Goal: Information Seeking & Learning: Learn about a topic

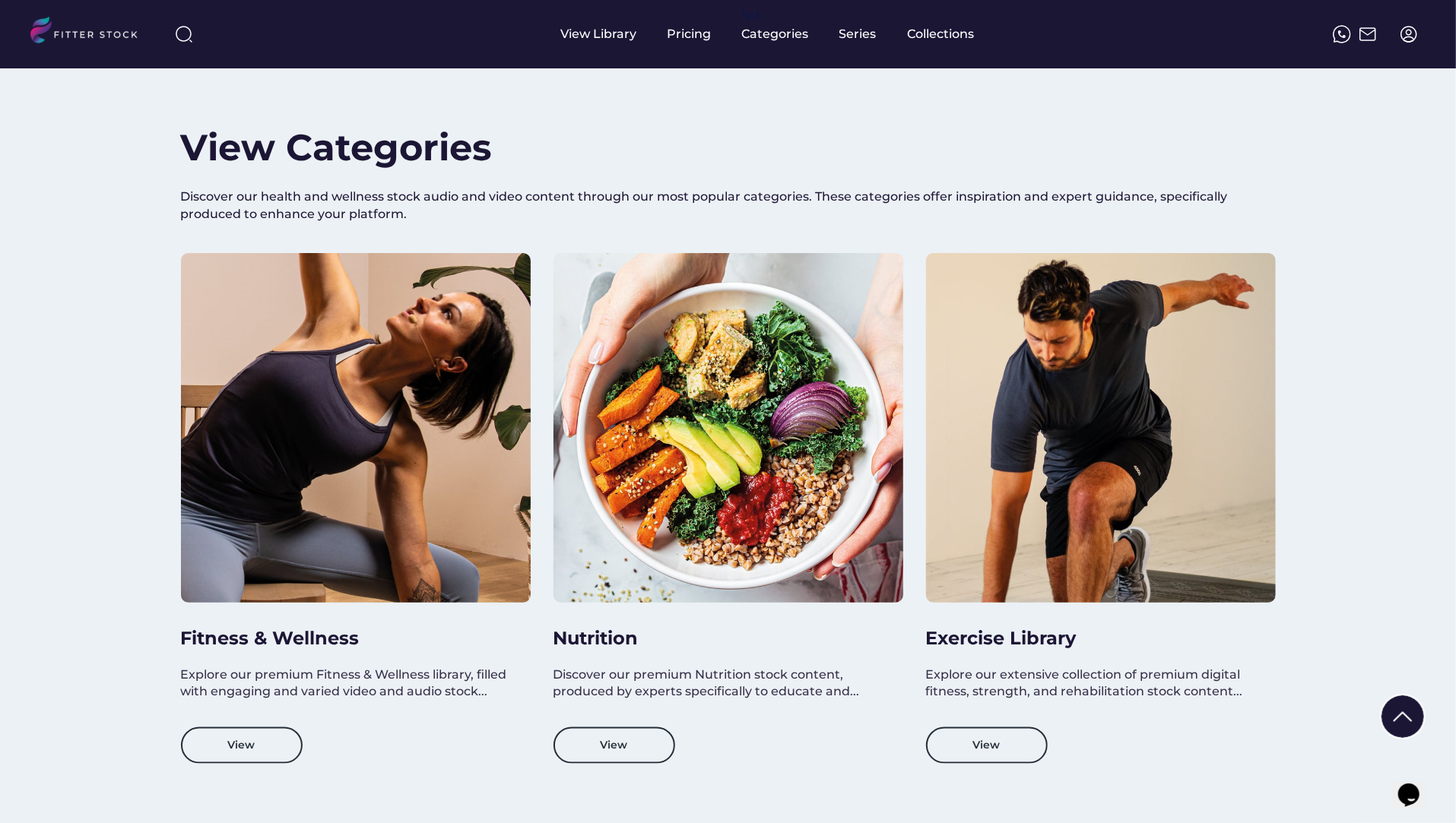
scroll to position [1111, 0]
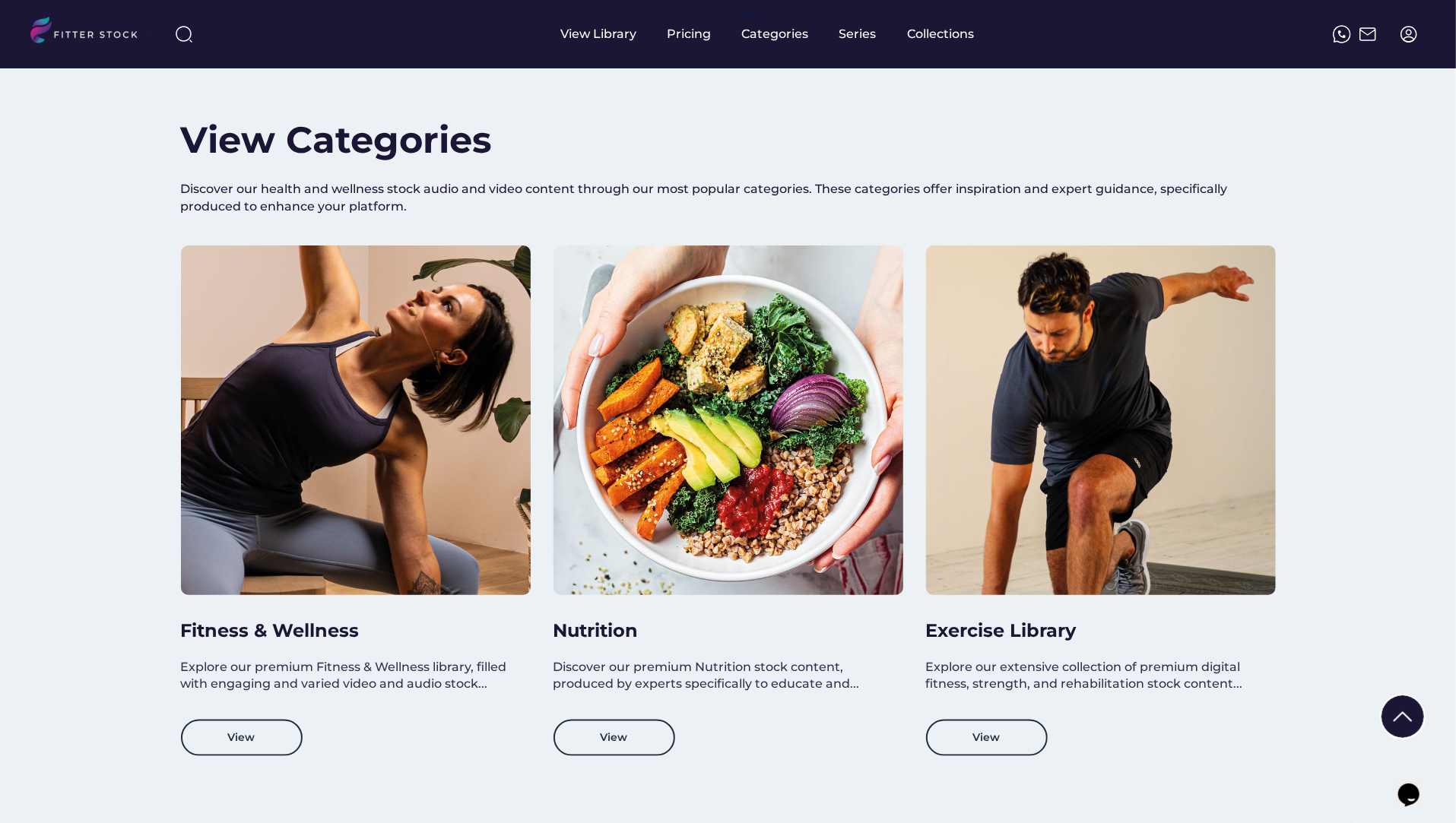
click at [1031, 435] on div at bounding box center [1101, 420] width 350 height 350
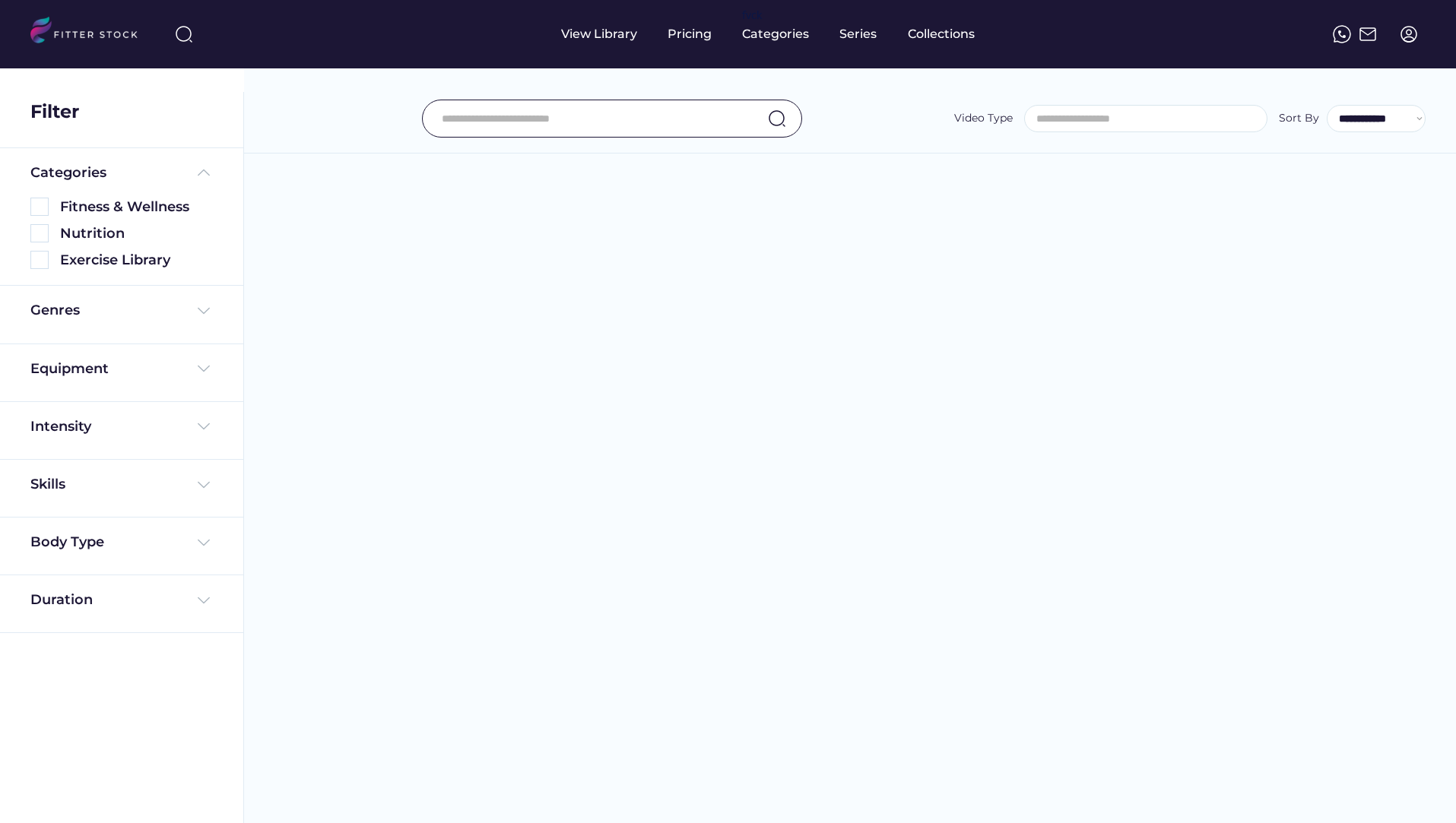
select select
select select "**********"
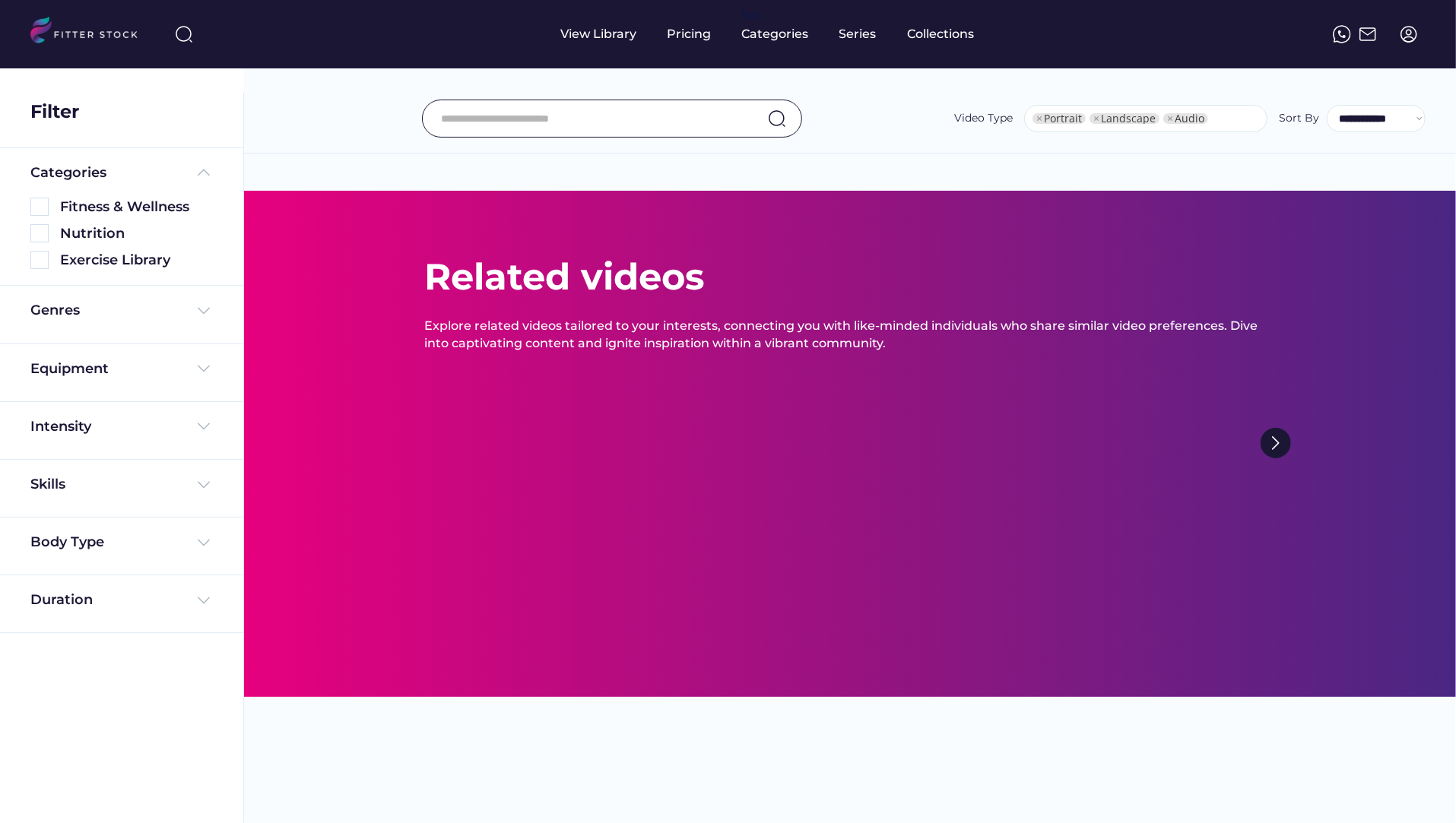
select select "**********"
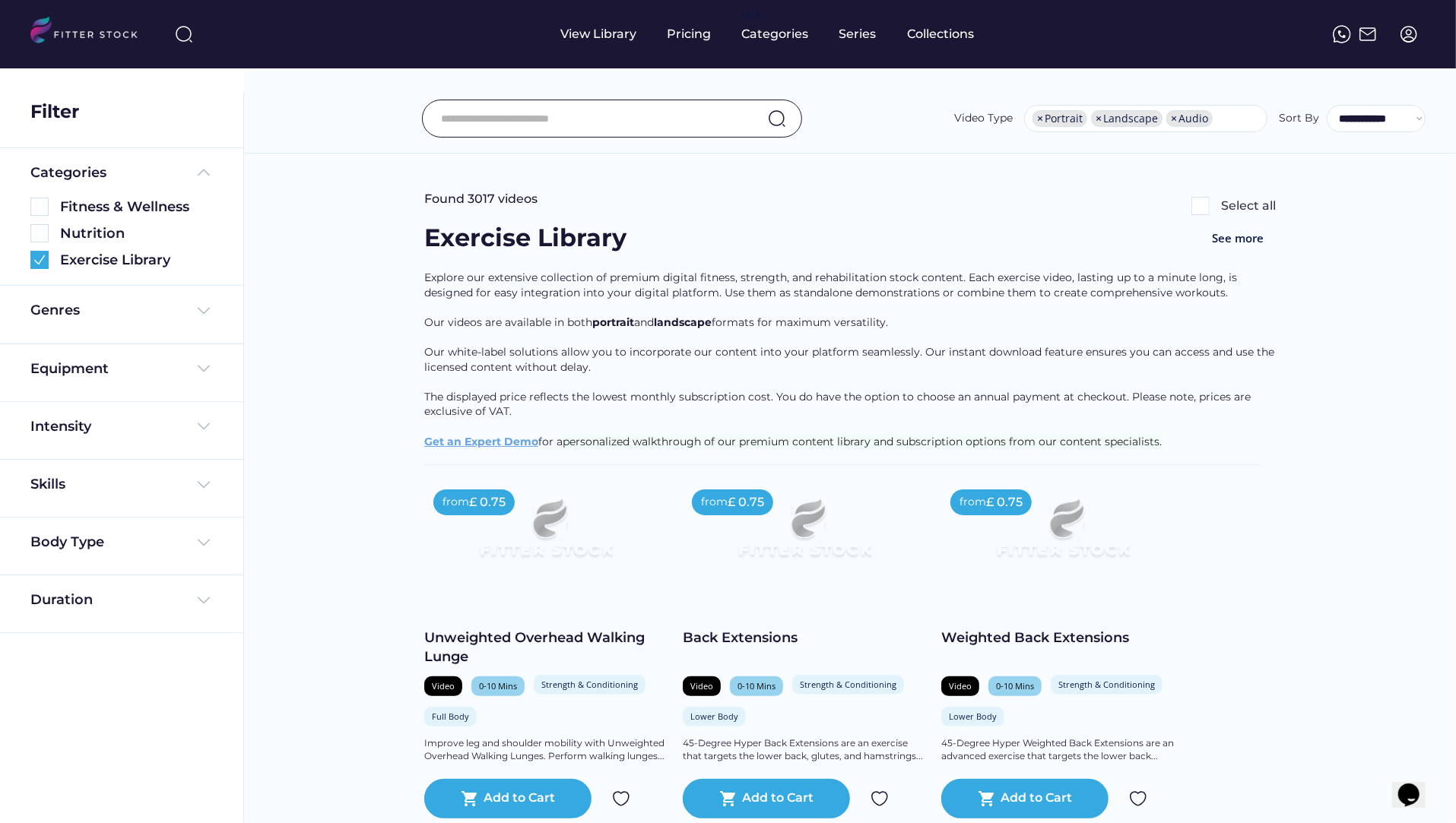
click at [131, 300] on div "Genres" at bounding box center [121, 314] width 244 height 58
click at [131, 303] on div "Genres" at bounding box center [121, 310] width 182 height 19
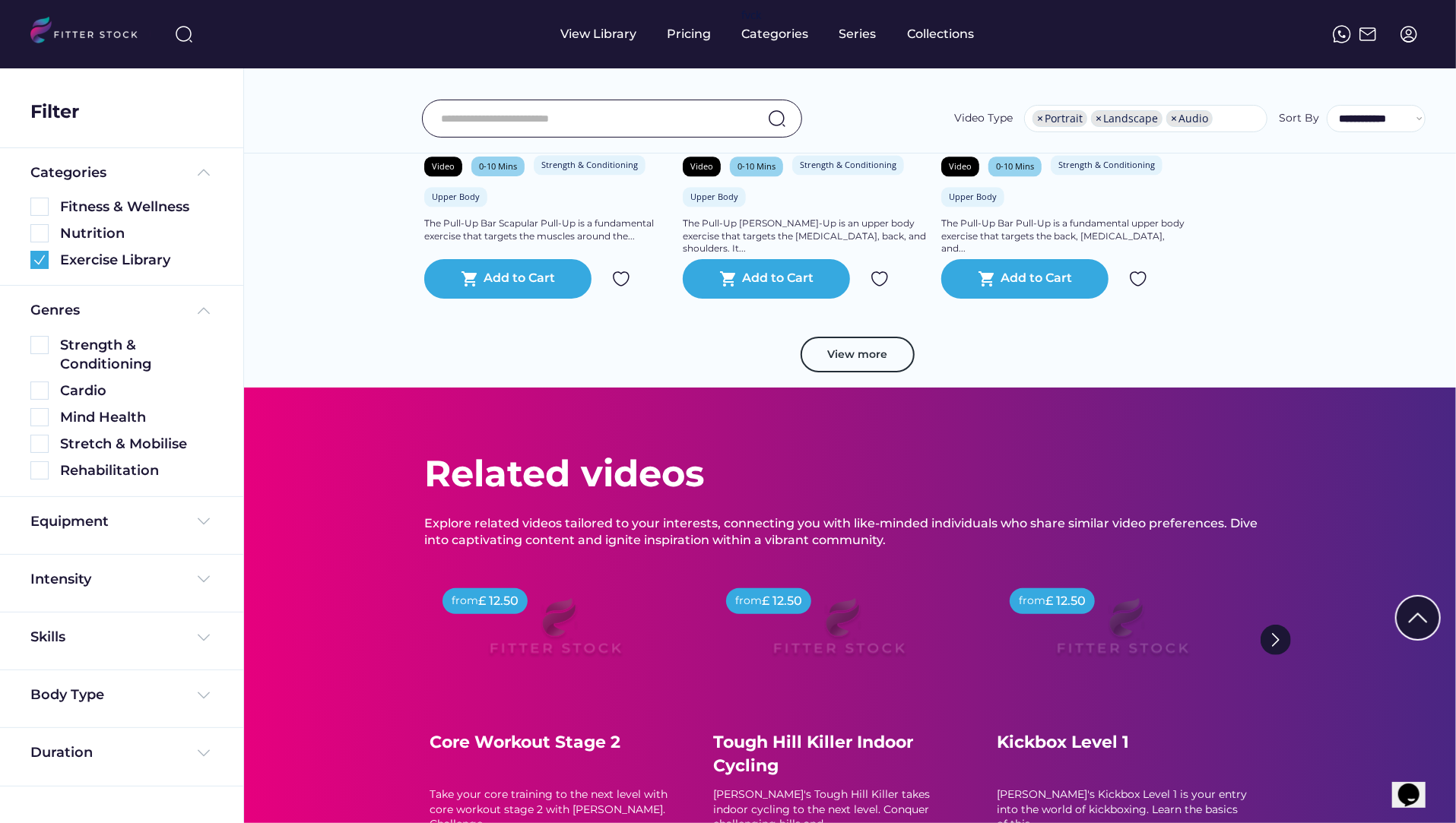
scroll to position [2777, 0]
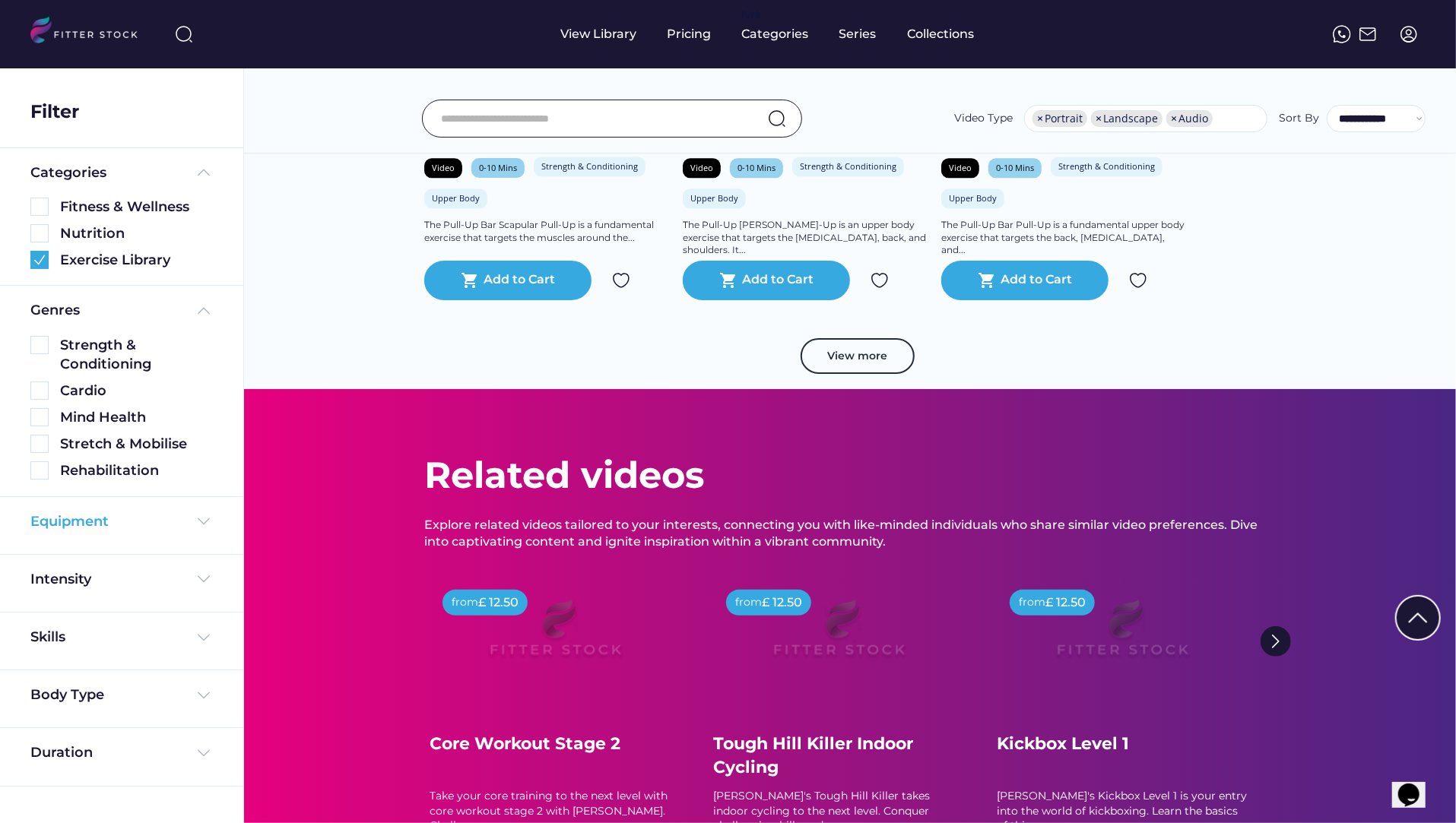
click at [57, 518] on div "Equipment" at bounding box center [70, 521] width 79 height 19
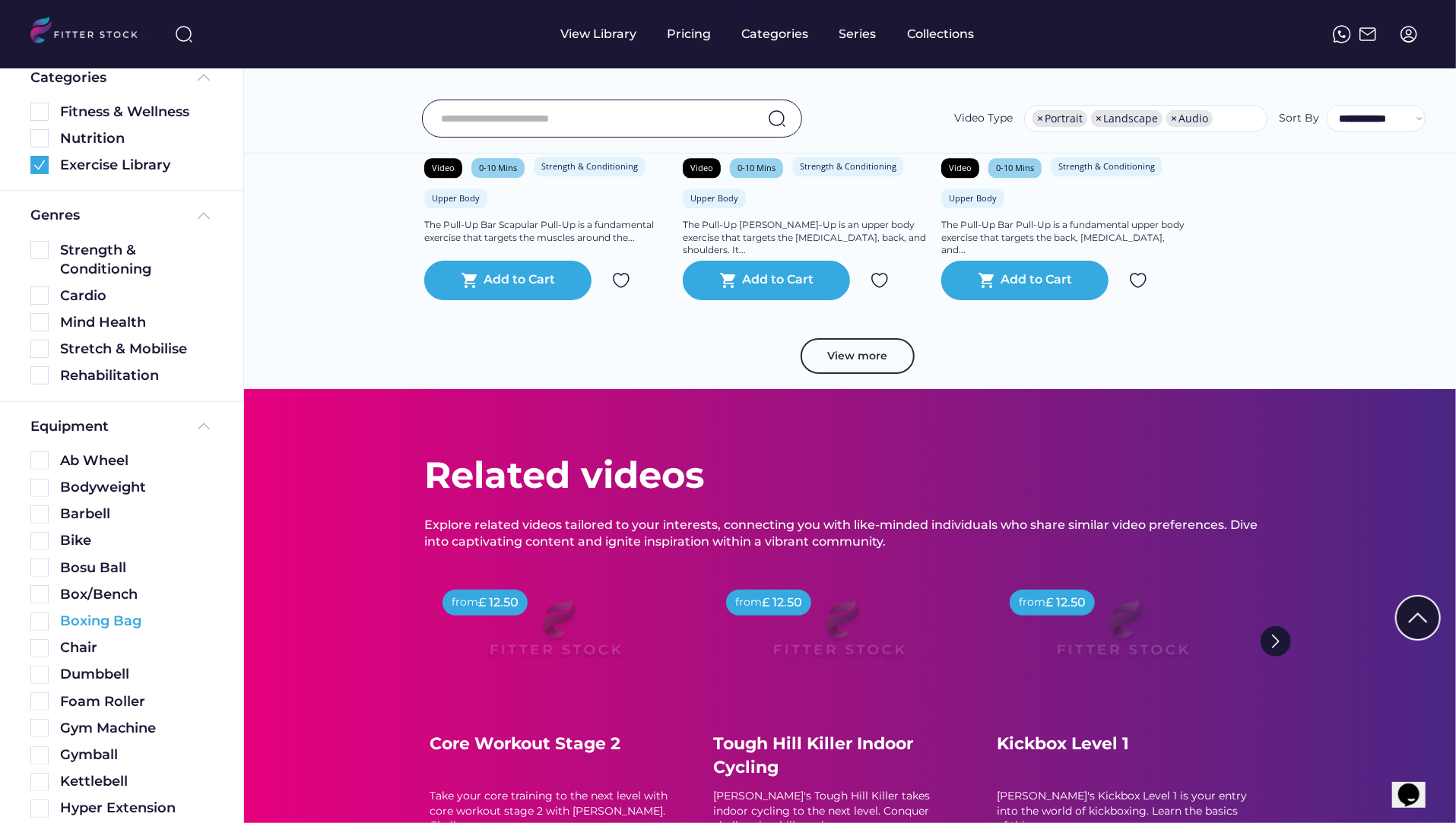
scroll to position [96, 0]
click at [37, 728] on img at bounding box center [39, 727] width 18 height 18
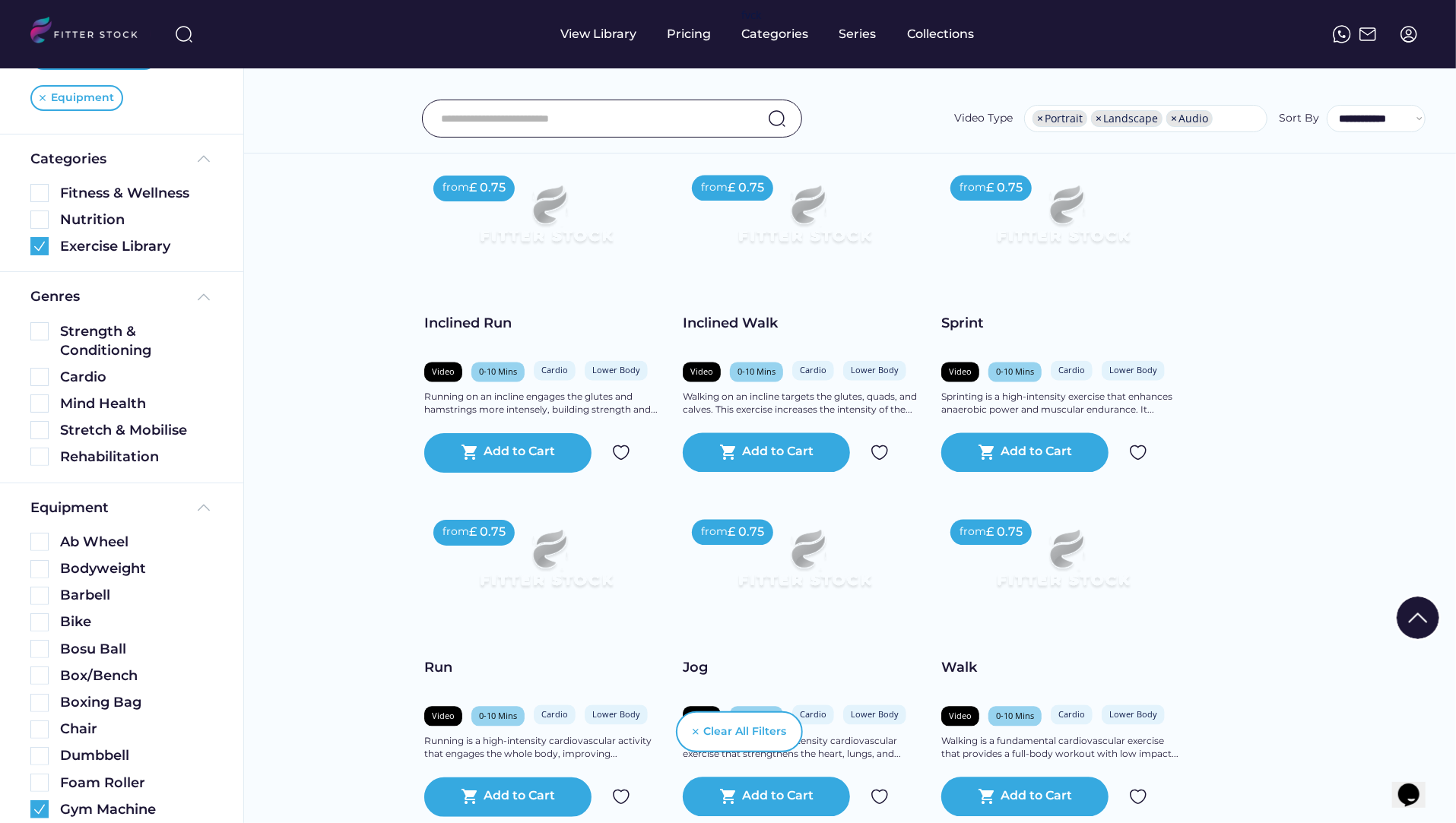
scroll to position [2174, 0]
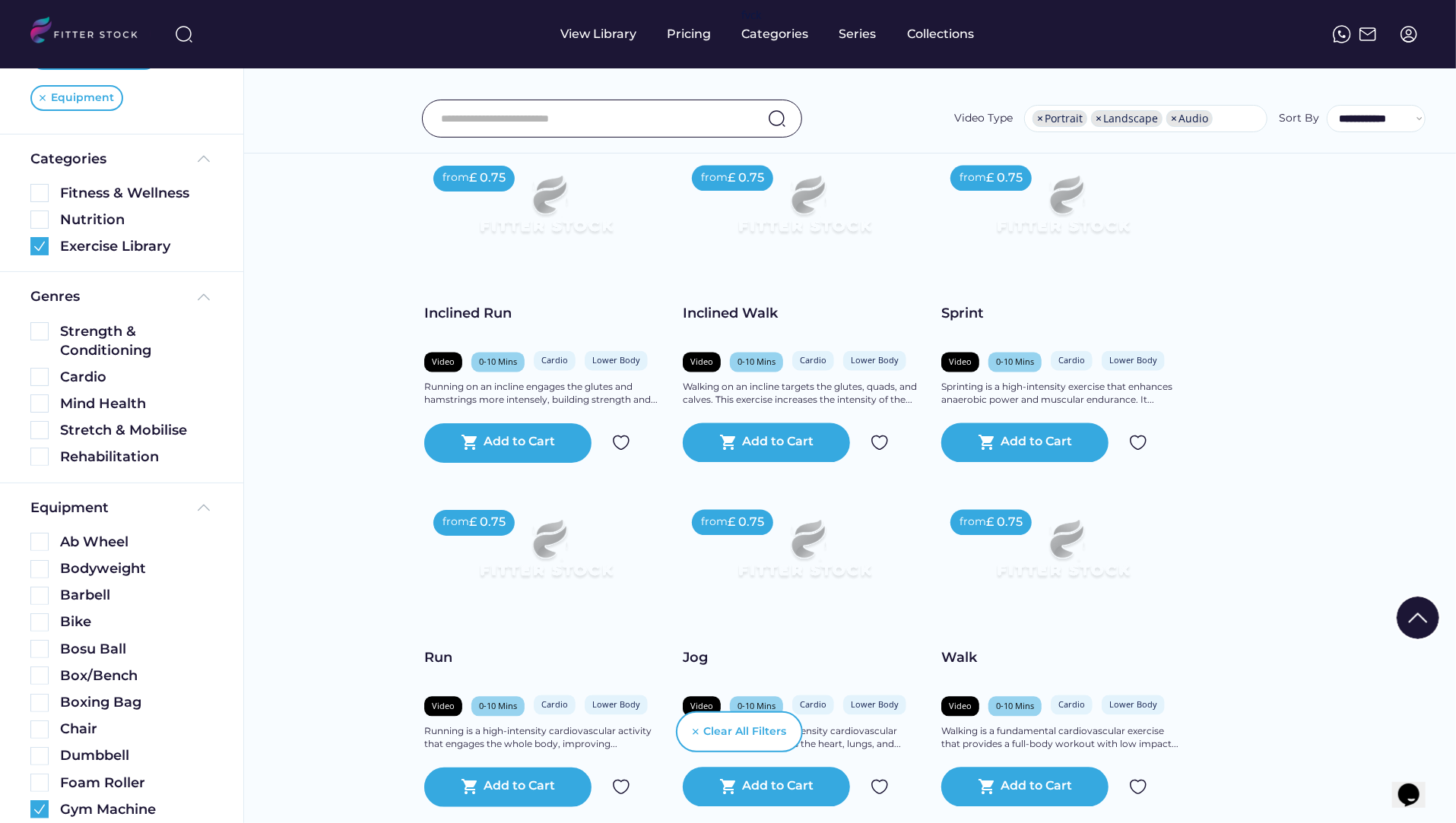
click at [445, 657] on div "Run" at bounding box center [545, 658] width 244 height 19
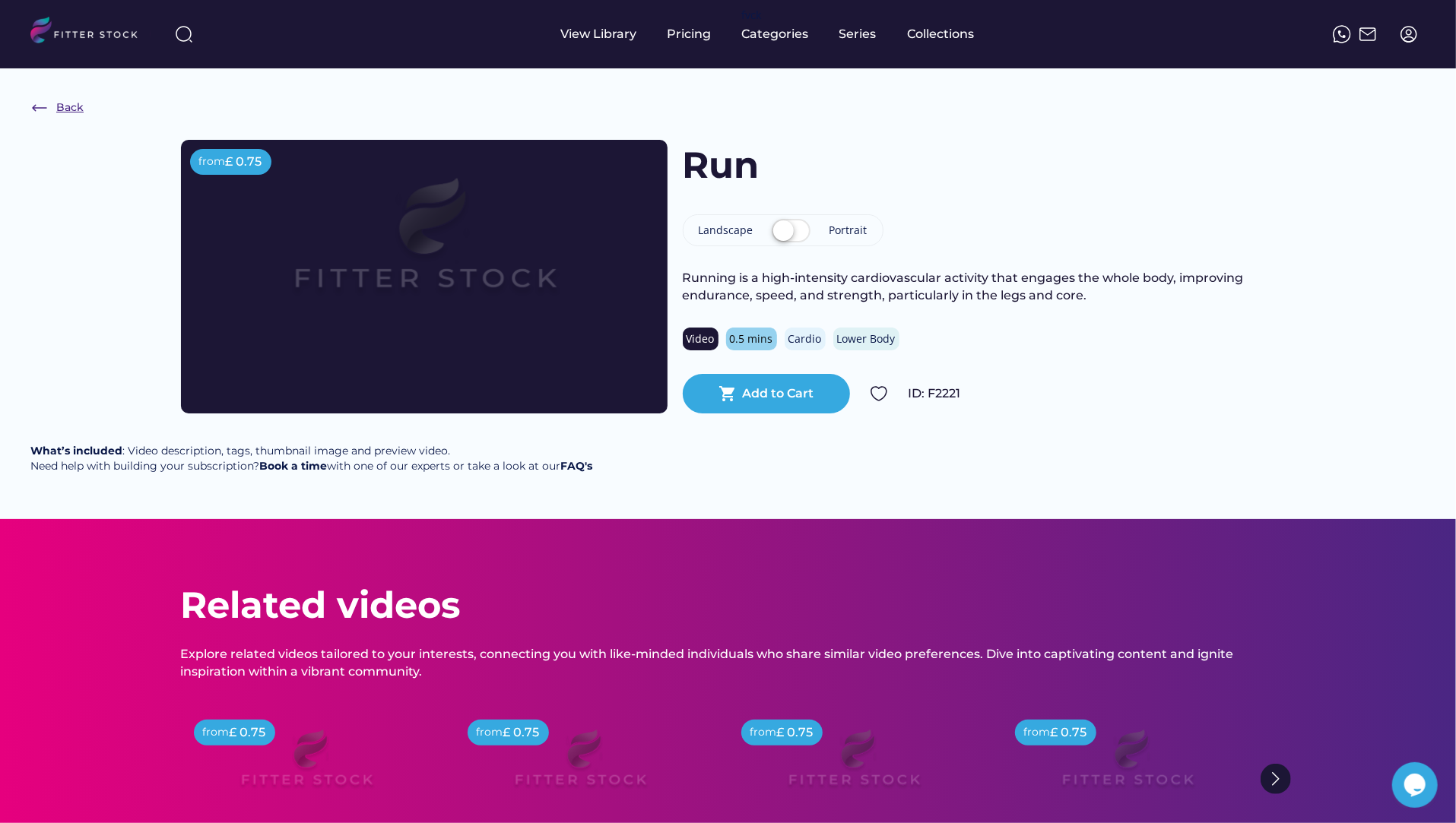
click at [73, 111] on div "Back" at bounding box center [70, 107] width 28 height 15
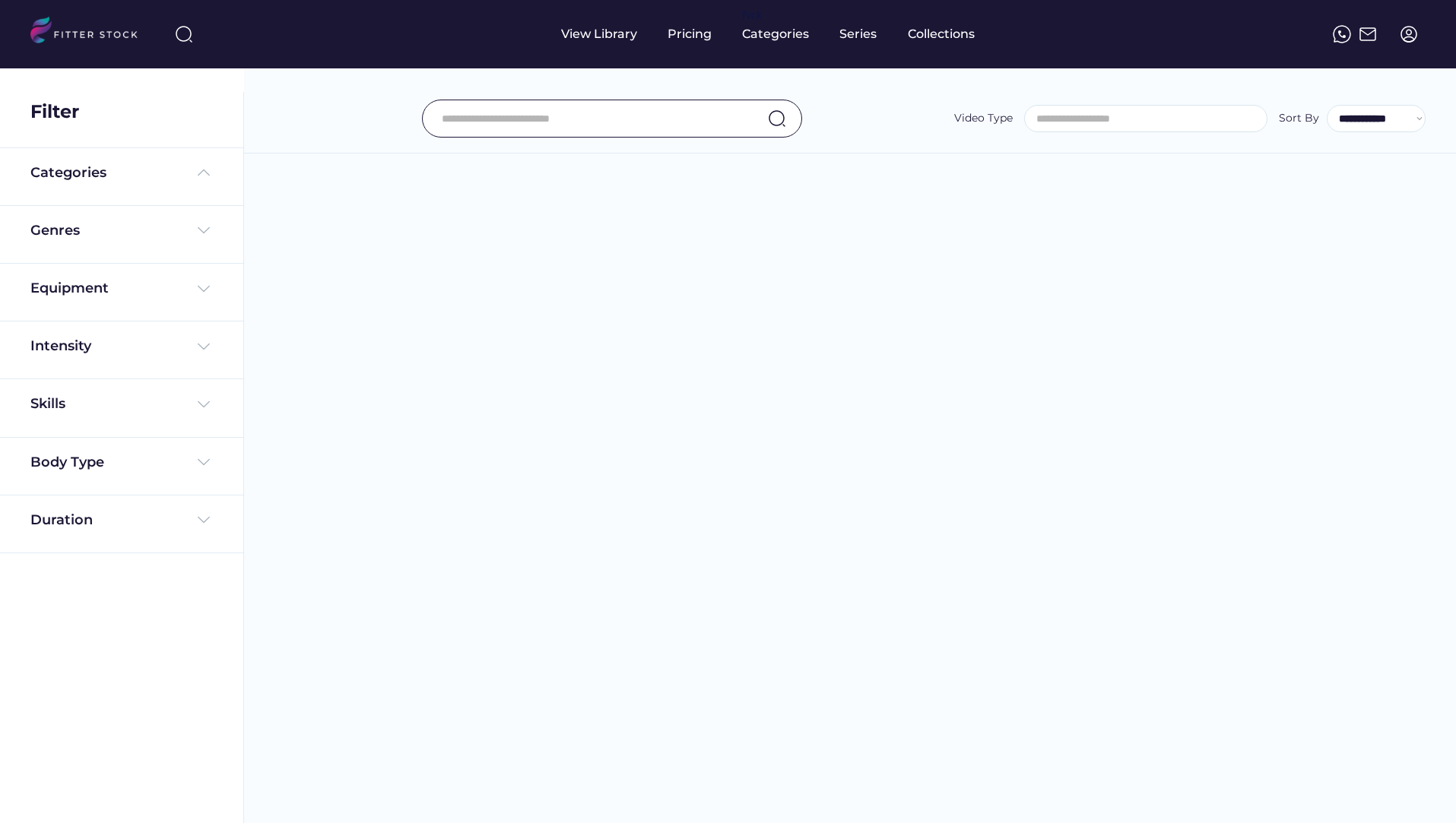
select select "**********"
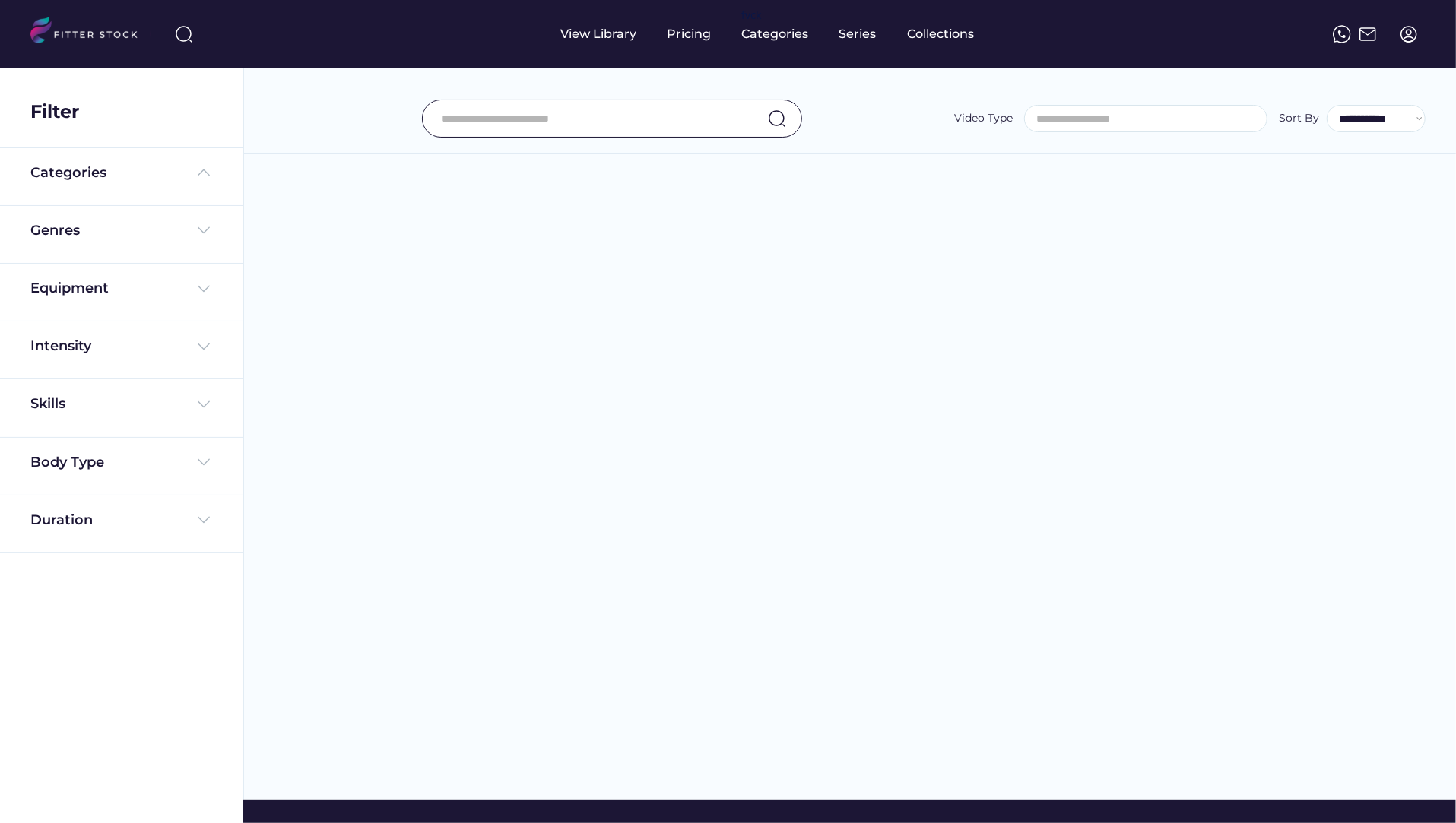
select select "**********"
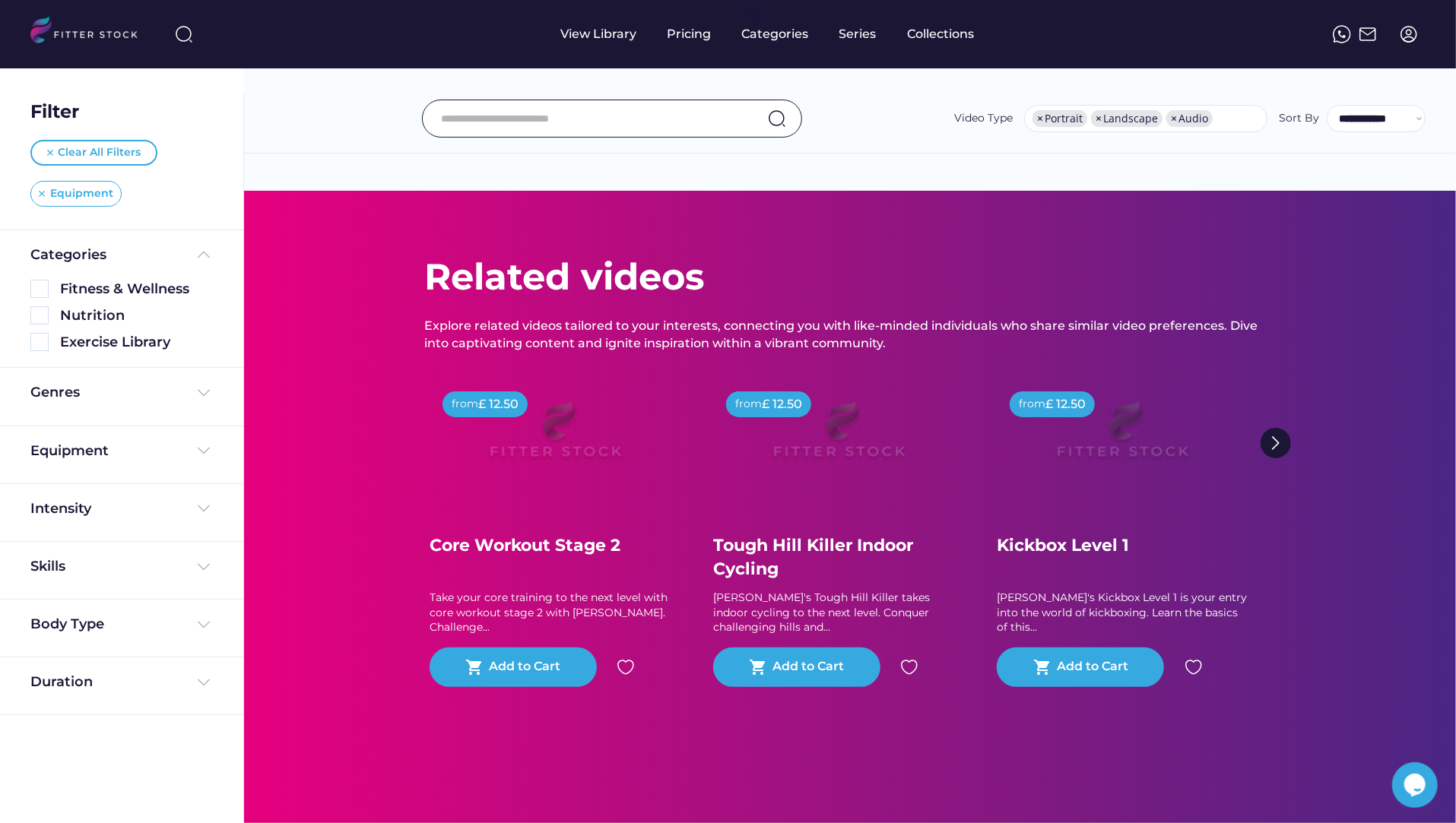
click at [43, 191] on img at bounding box center [41, 194] width 6 height 6
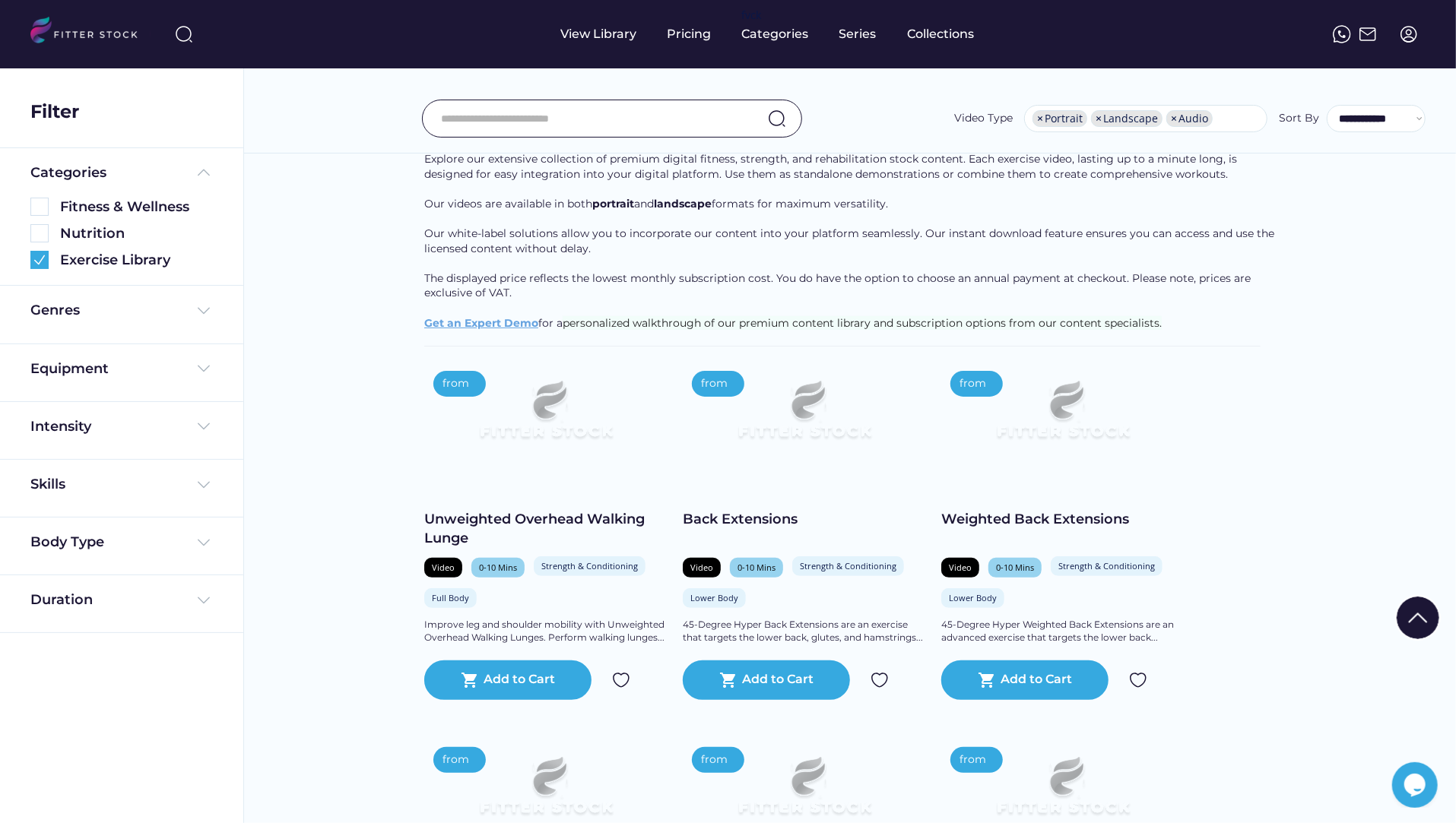
scroll to position [201, 0]
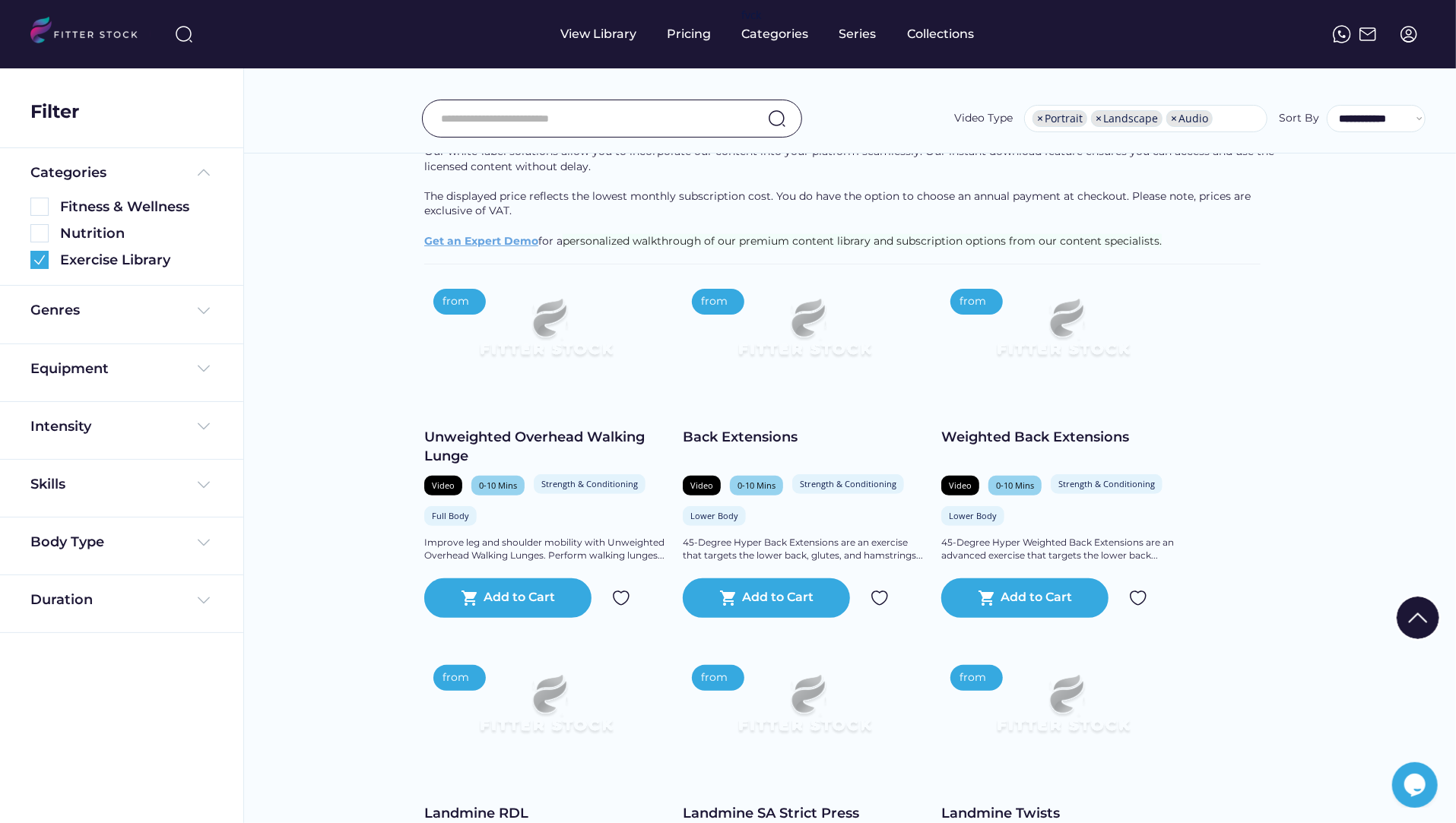
click at [516, 434] on div "Unweighted Overhead Walking Lunge" at bounding box center [545, 447] width 244 height 38
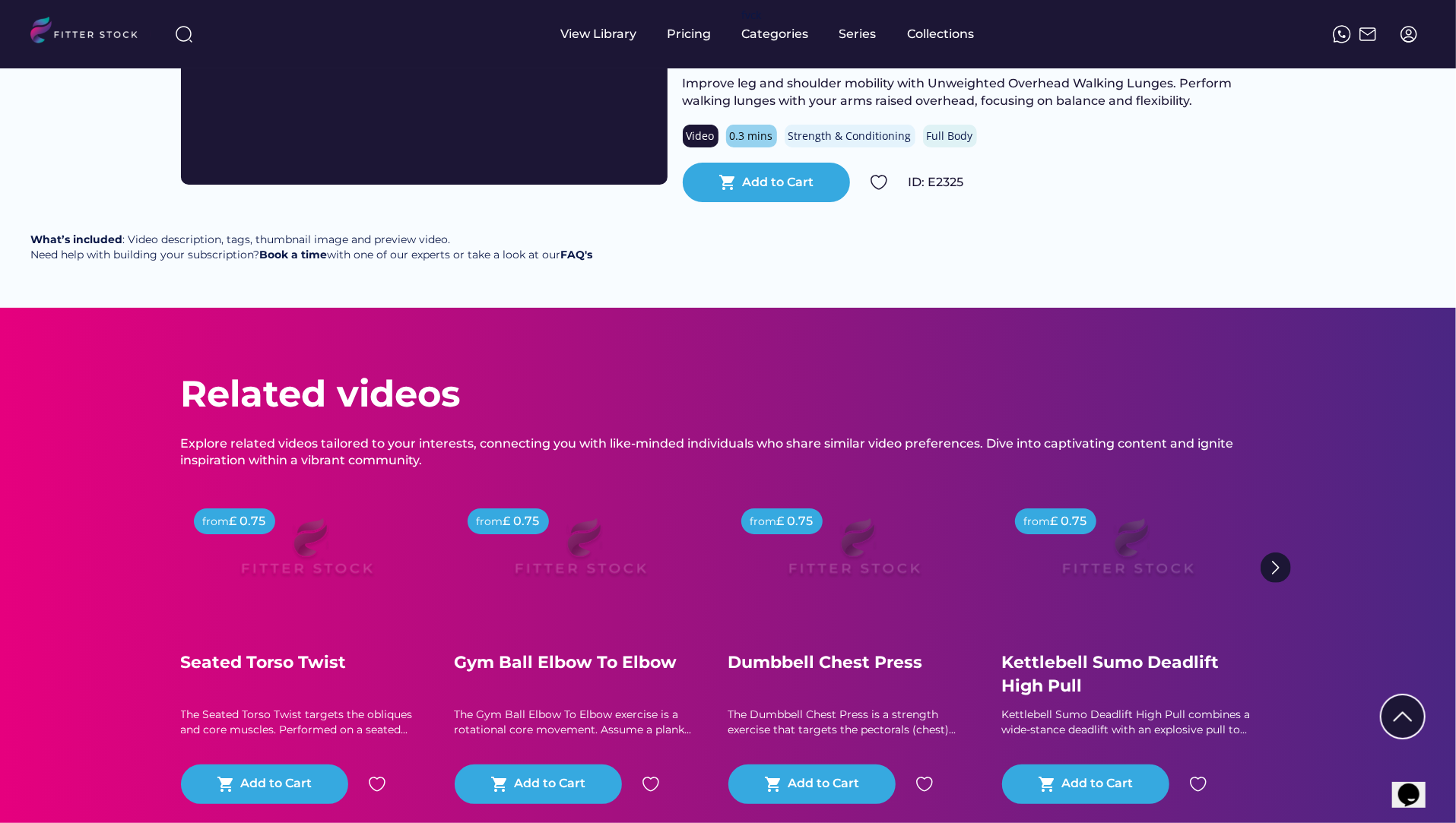
scroll to position [237, 0]
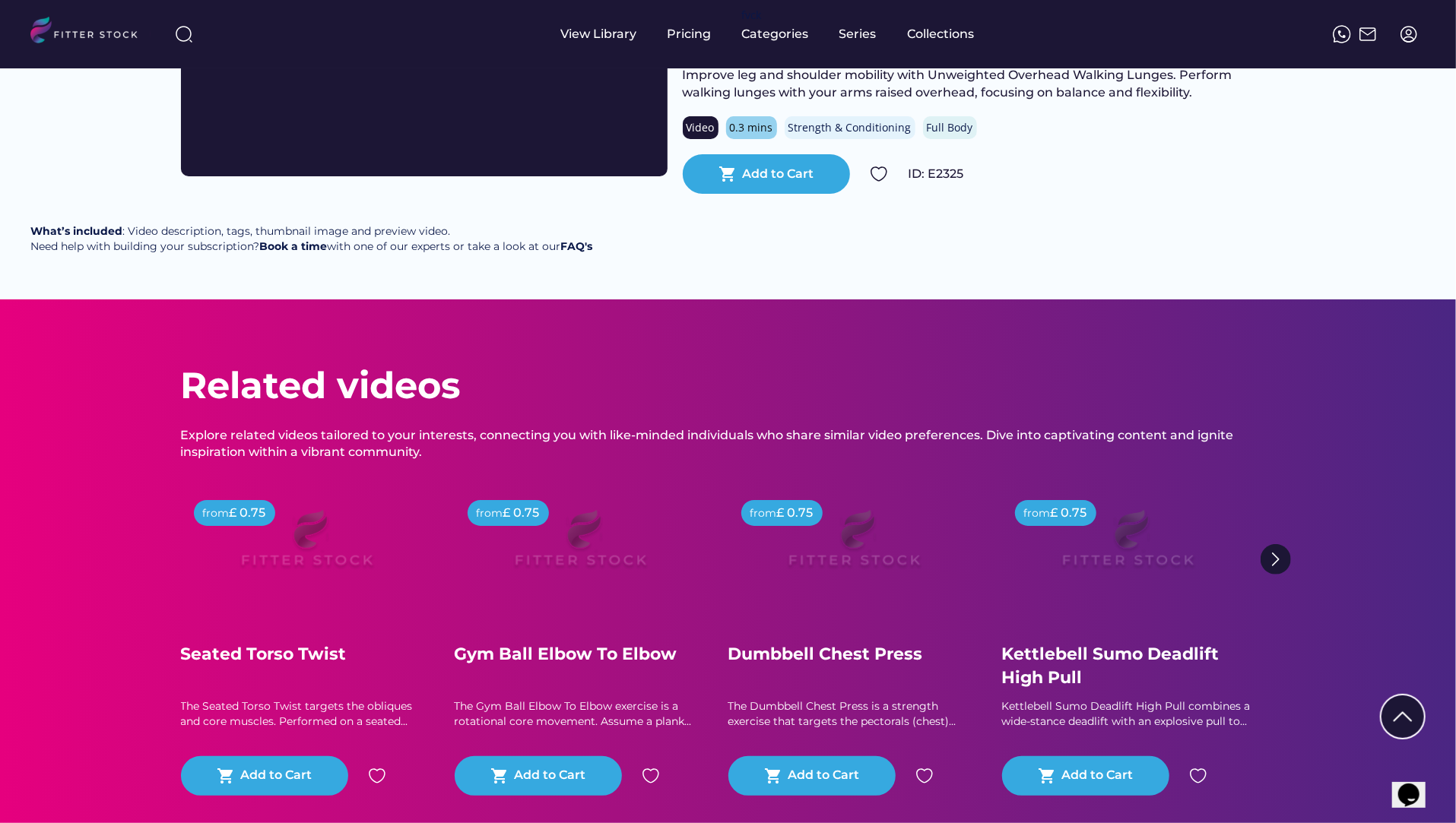
click at [1034, 676] on div "Kettlebell Sumo Deadlift High Pull" at bounding box center [1127, 667] width 251 height 47
